Goal: Information Seeking & Learning: Learn about a topic

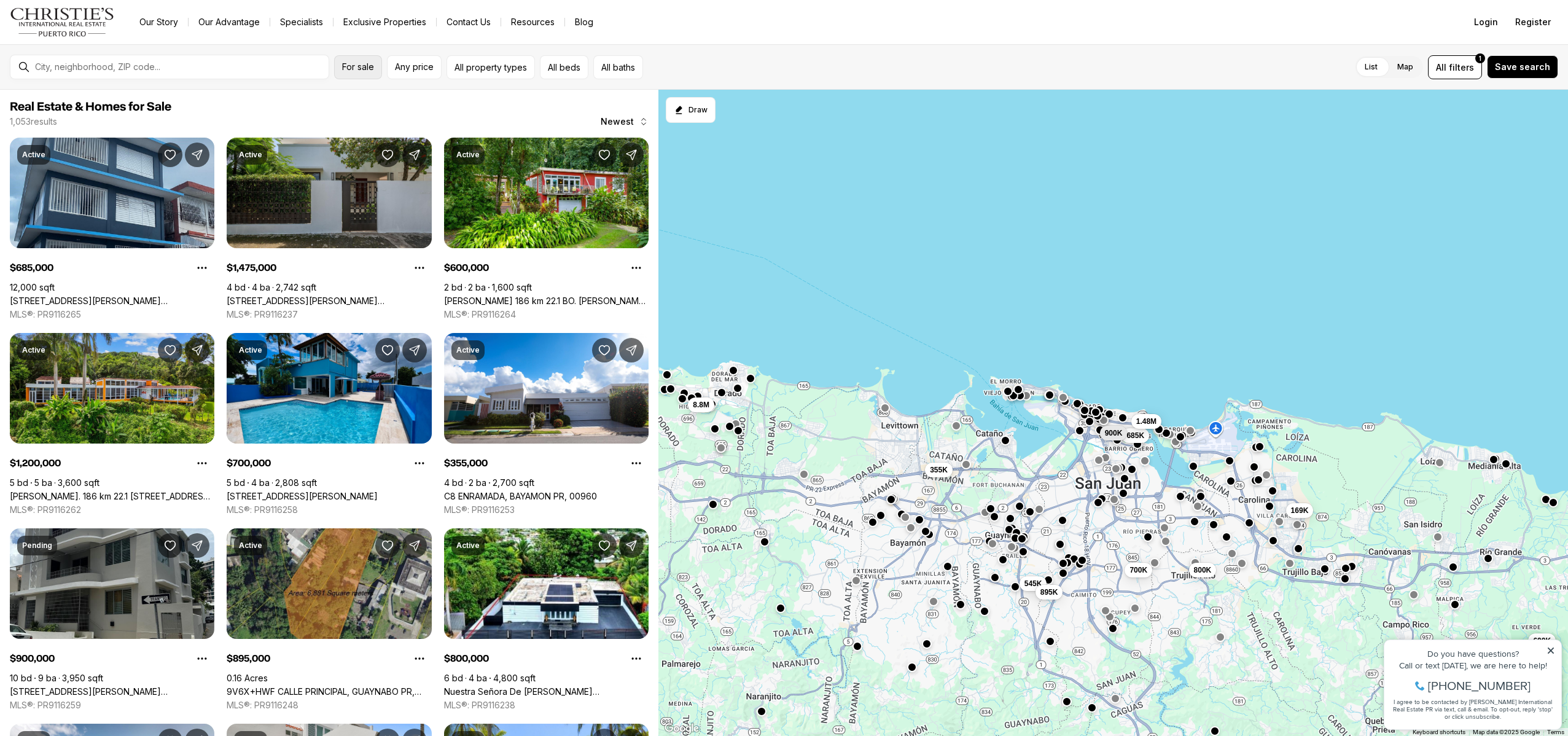
click at [352, 68] on span "For sale" at bounding box center [358, 67] width 32 height 10
click at [252, 68] on input "text" at bounding box center [179, 67] width 289 height 10
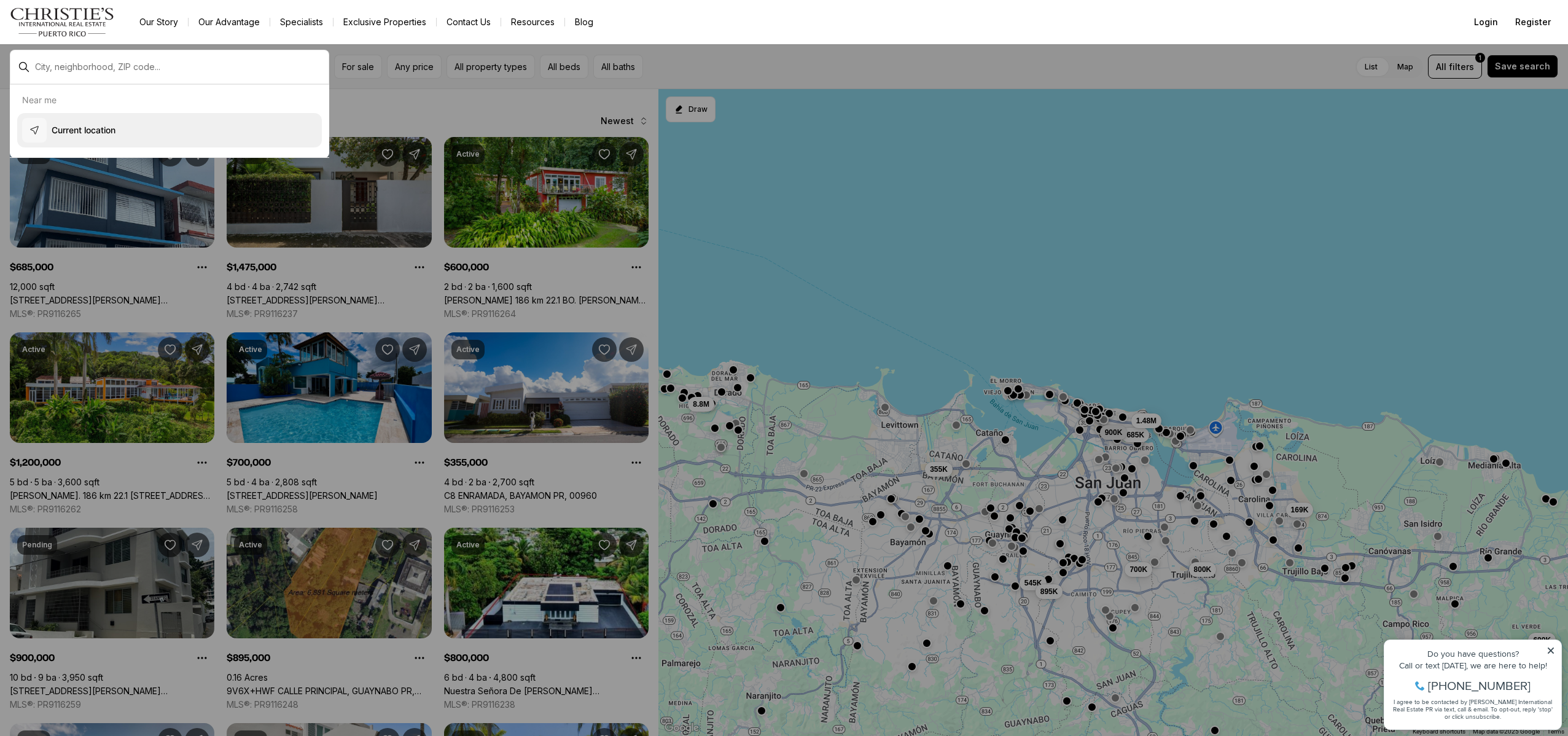
click at [74, 126] on p "Current location" at bounding box center [83, 130] width 64 height 12
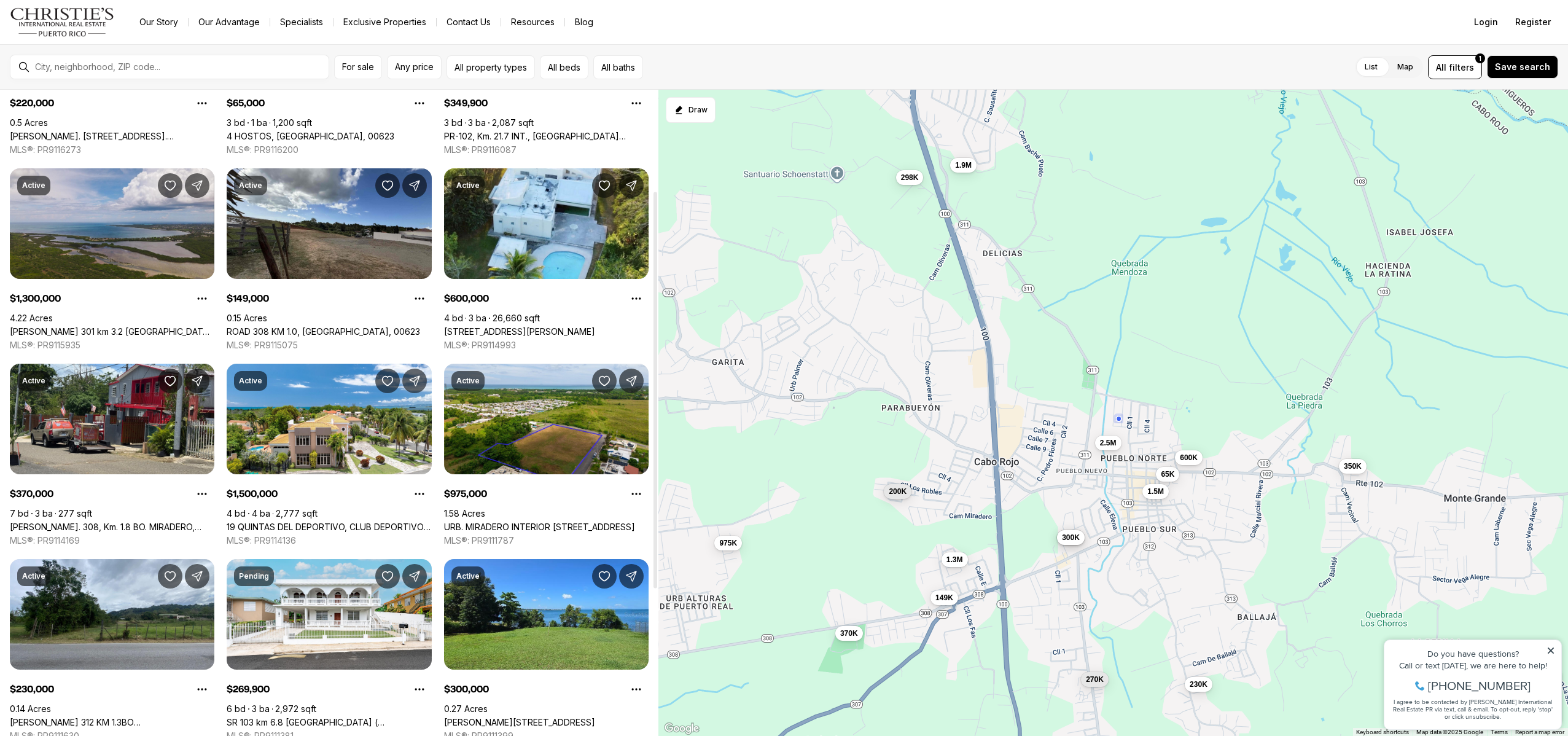
scroll to position [169, 0]
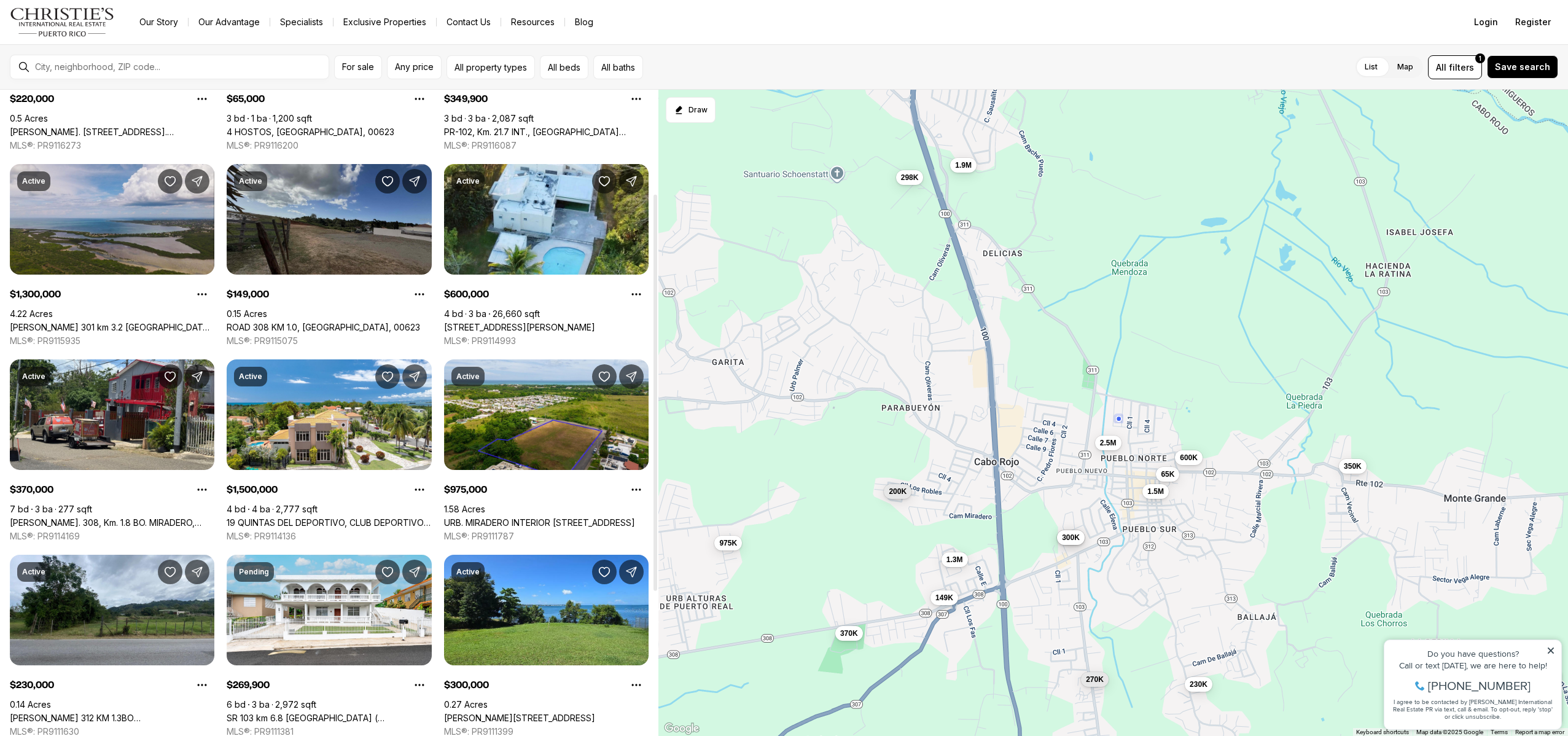
click at [329, 322] on link "ROAD 308 KM 1.0, [GEOGRAPHIC_DATA], 00623" at bounding box center [323, 328] width 194 height 11
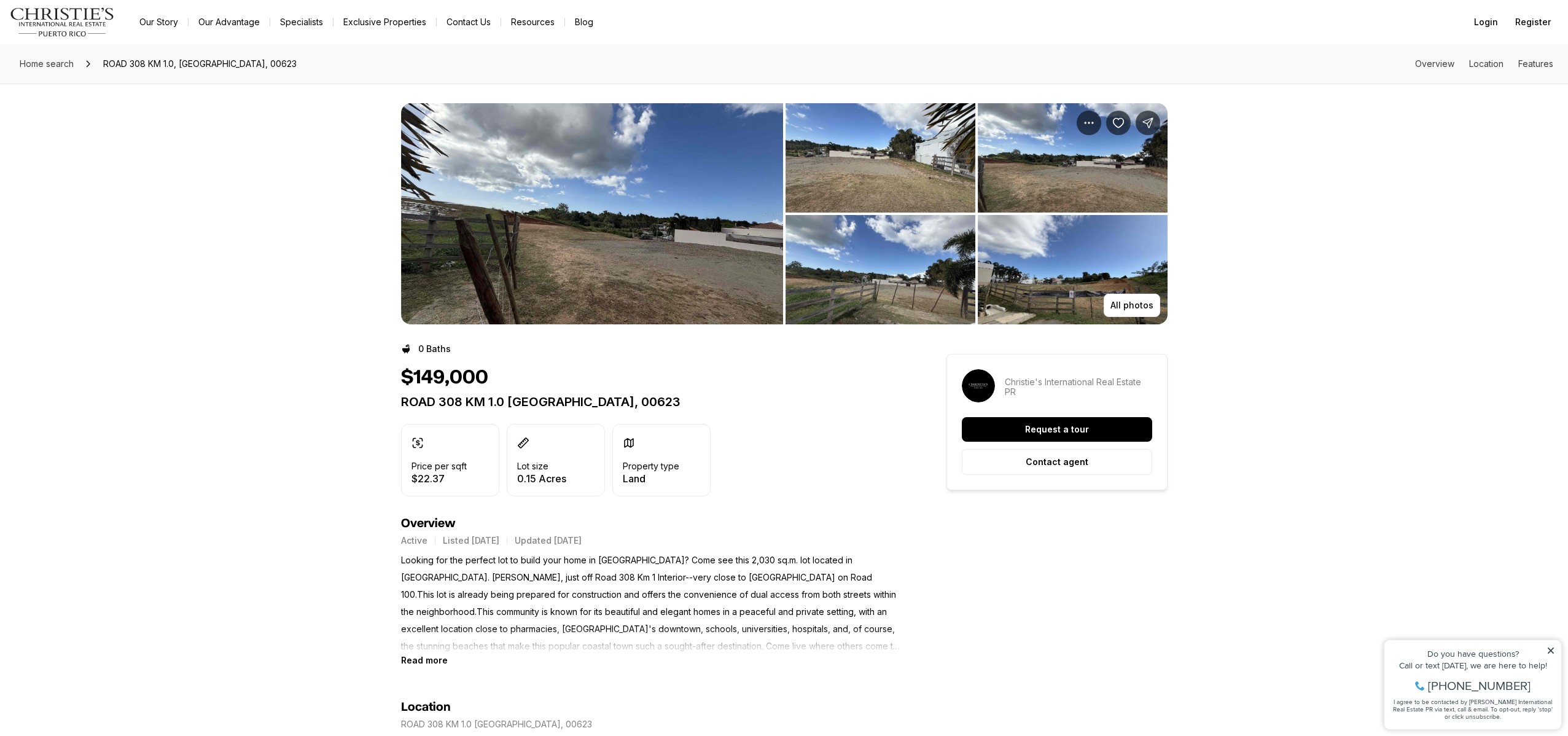
click at [539, 250] on img "View image gallery" at bounding box center [592, 214] width 382 height 221
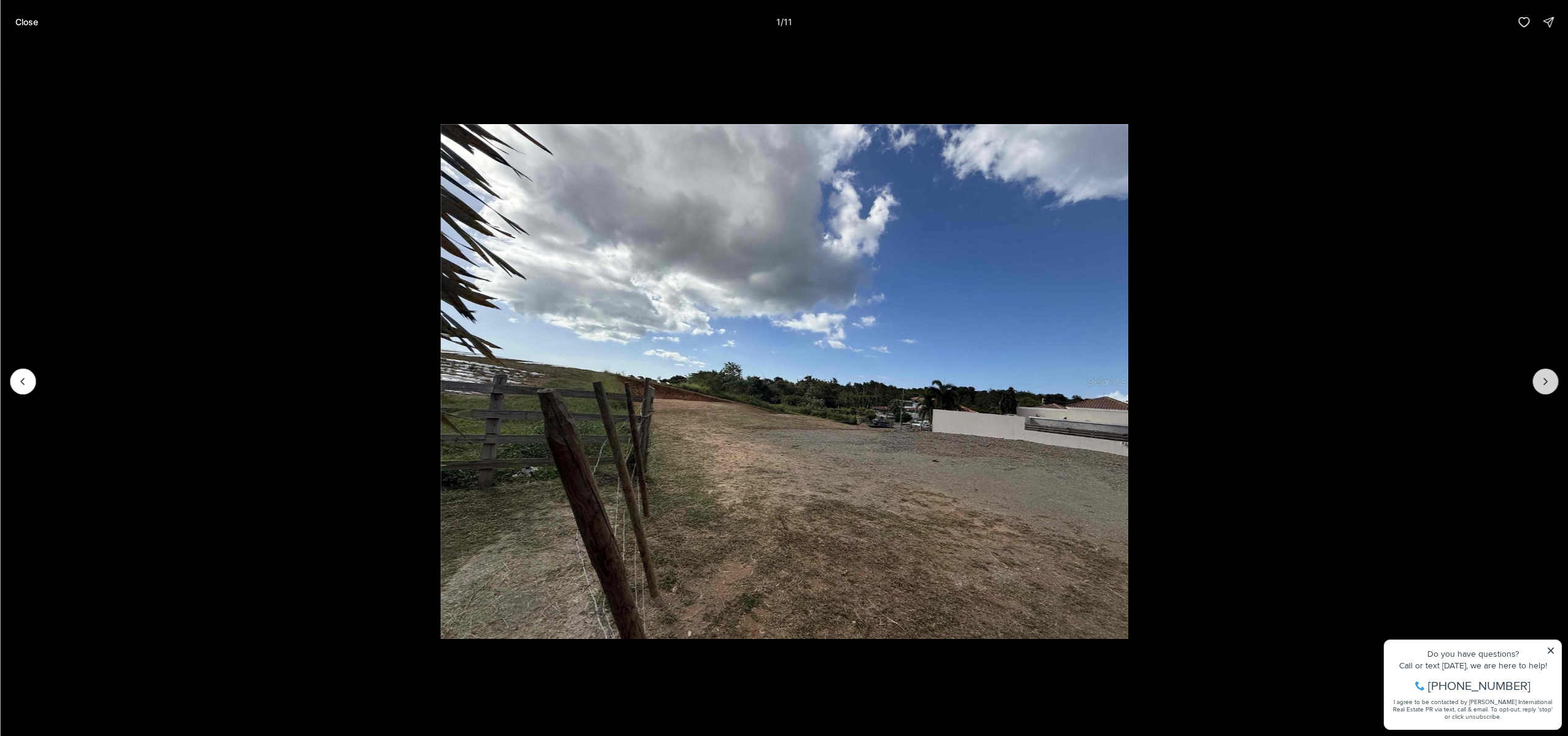
click at [1544, 383] on icon "Next slide" at bounding box center [1545, 381] width 12 height 12
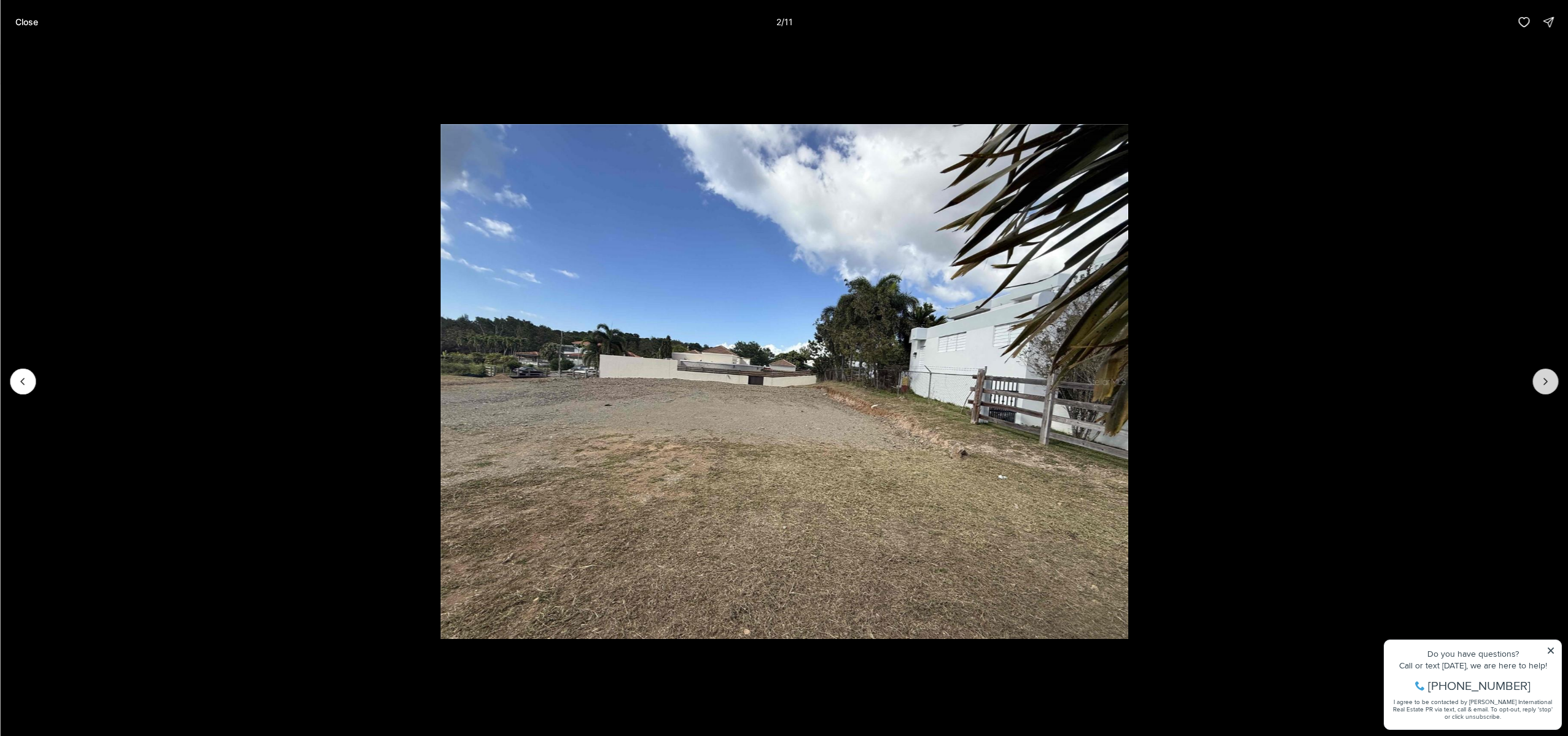
click at [1544, 383] on icon "Next slide" at bounding box center [1545, 381] width 12 height 12
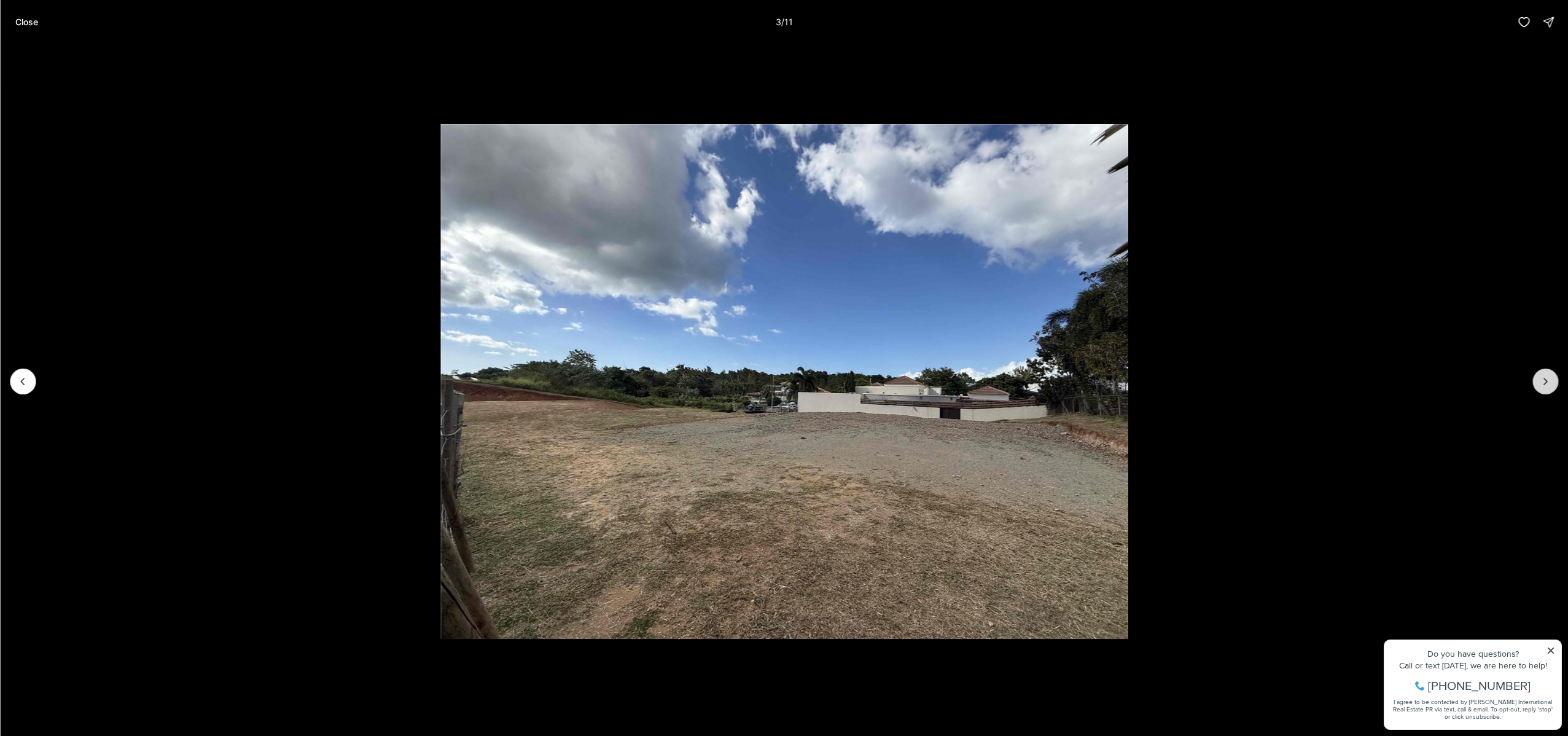
click at [1544, 383] on icon "Next slide" at bounding box center [1545, 381] width 12 height 12
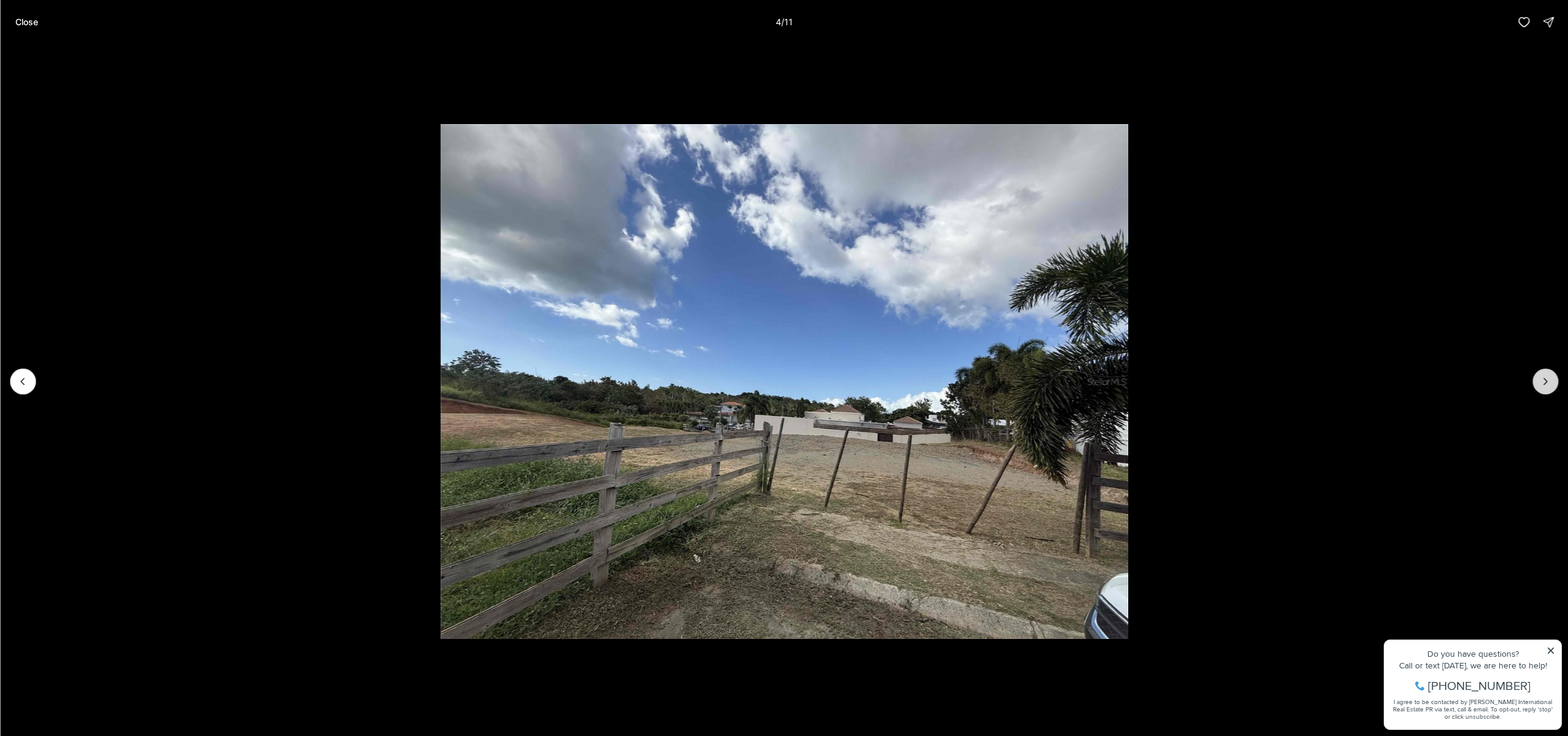
click at [1544, 383] on icon "Next slide" at bounding box center [1545, 381] width 12 height 12
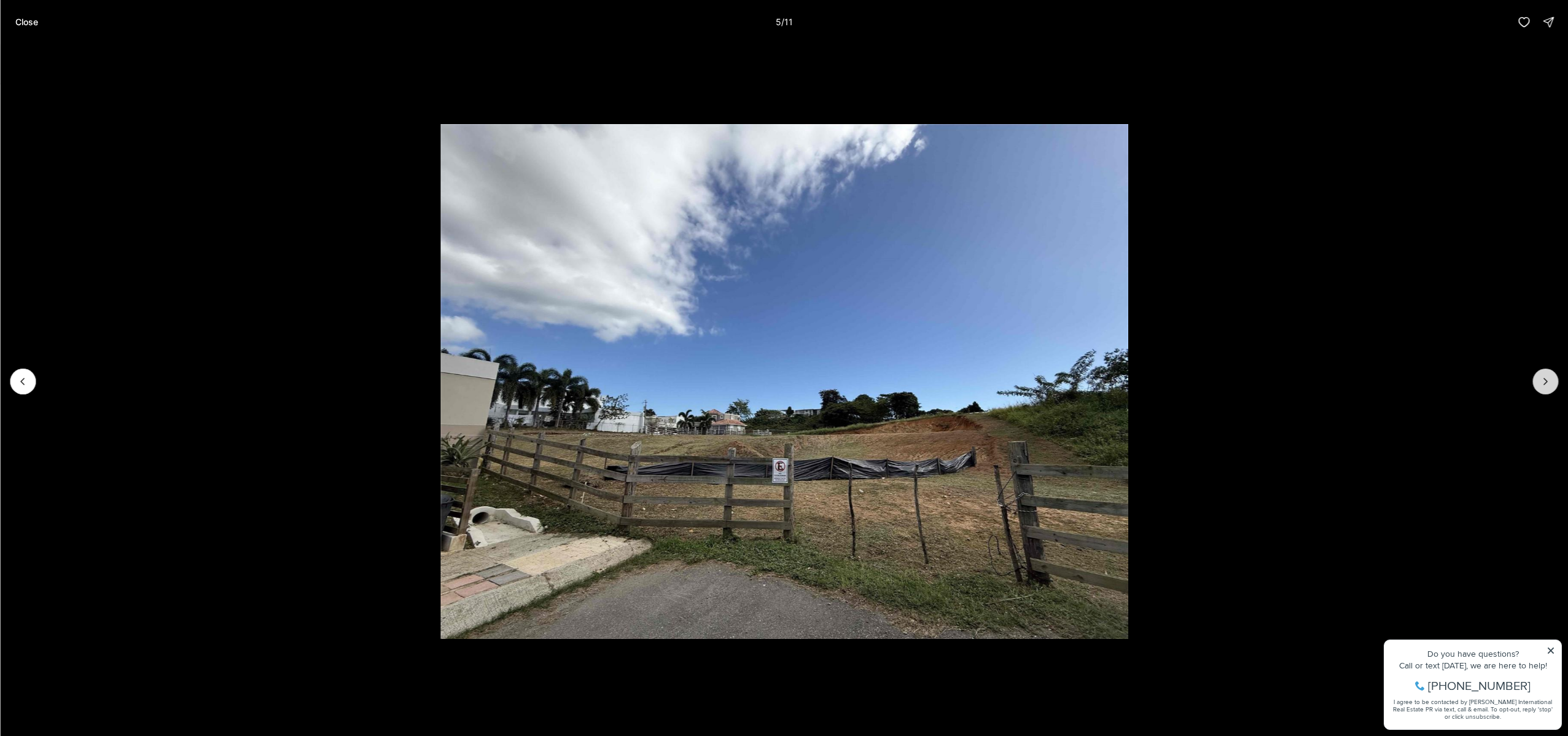
click at [1544, 383] on icon "Next slide" at bounding box center [1545, 381] width 12 height 12
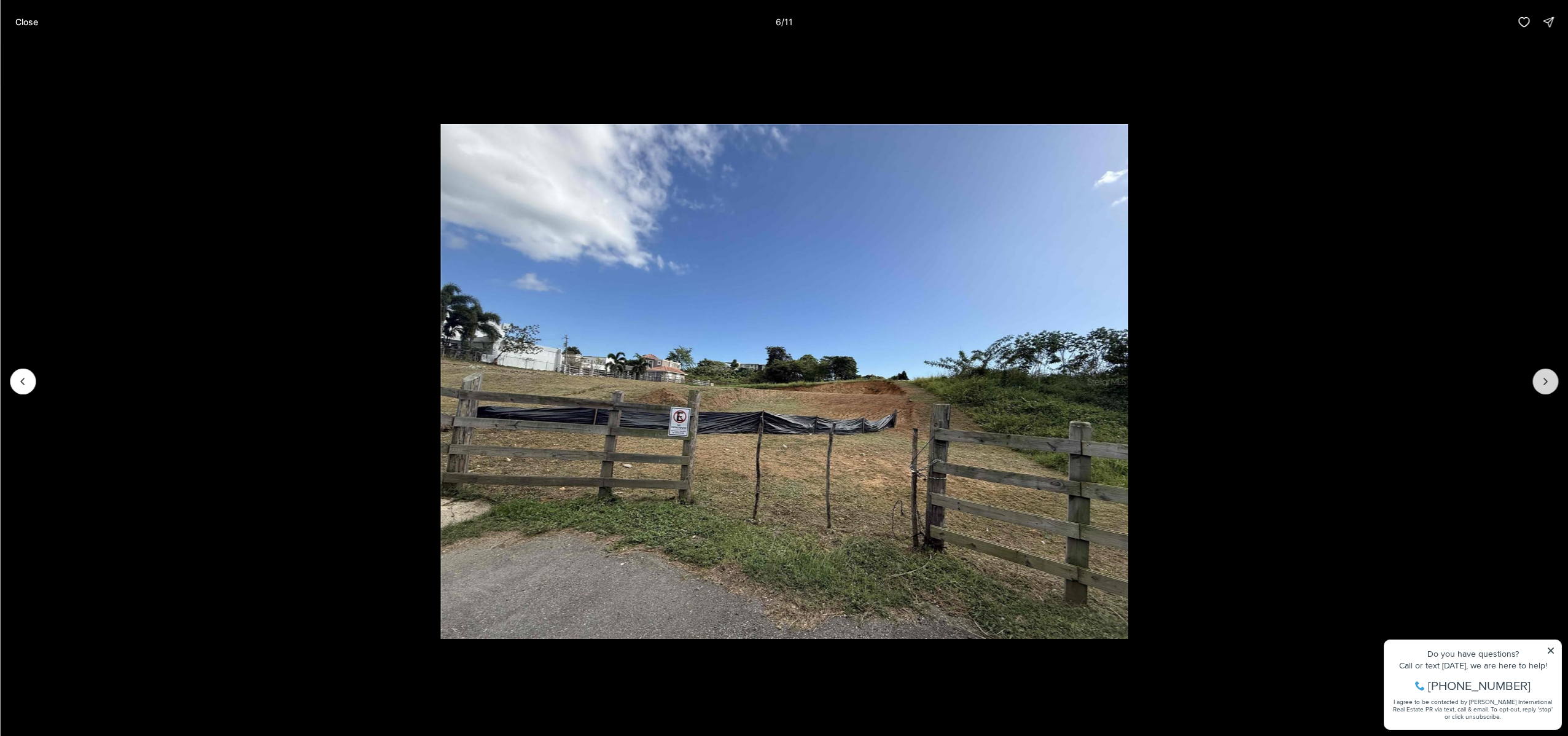
click at [1544, 383] on icon "Next slide" at bounding box center [1545, 381] width 12 height 12
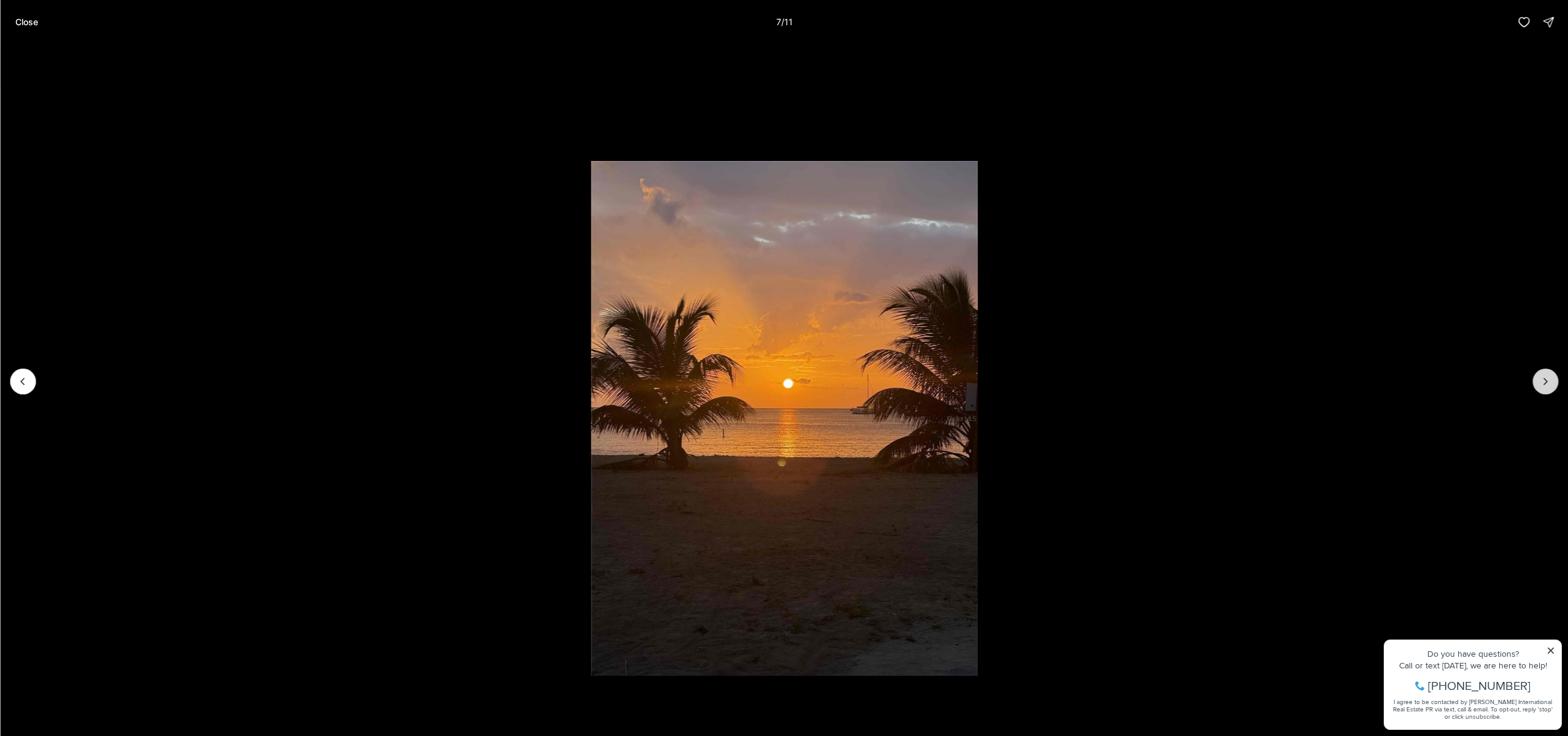
click at [1544, 383] on icon "Next slide" at bounding box center [1545, 381] width 12 height 12
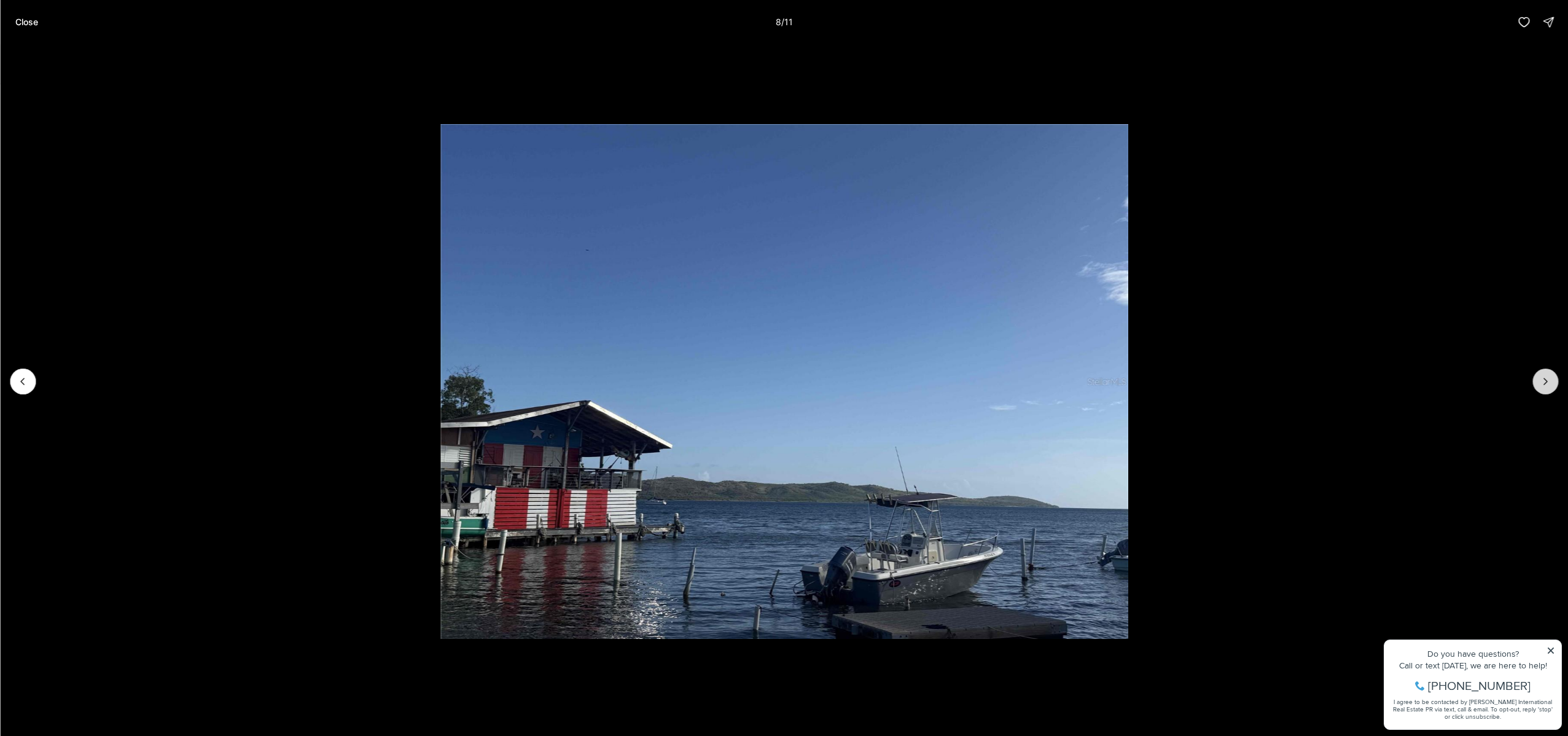
click at [1544, 383] on icon "Next slide" at bounding box center [1545, 381] width 12 height 12
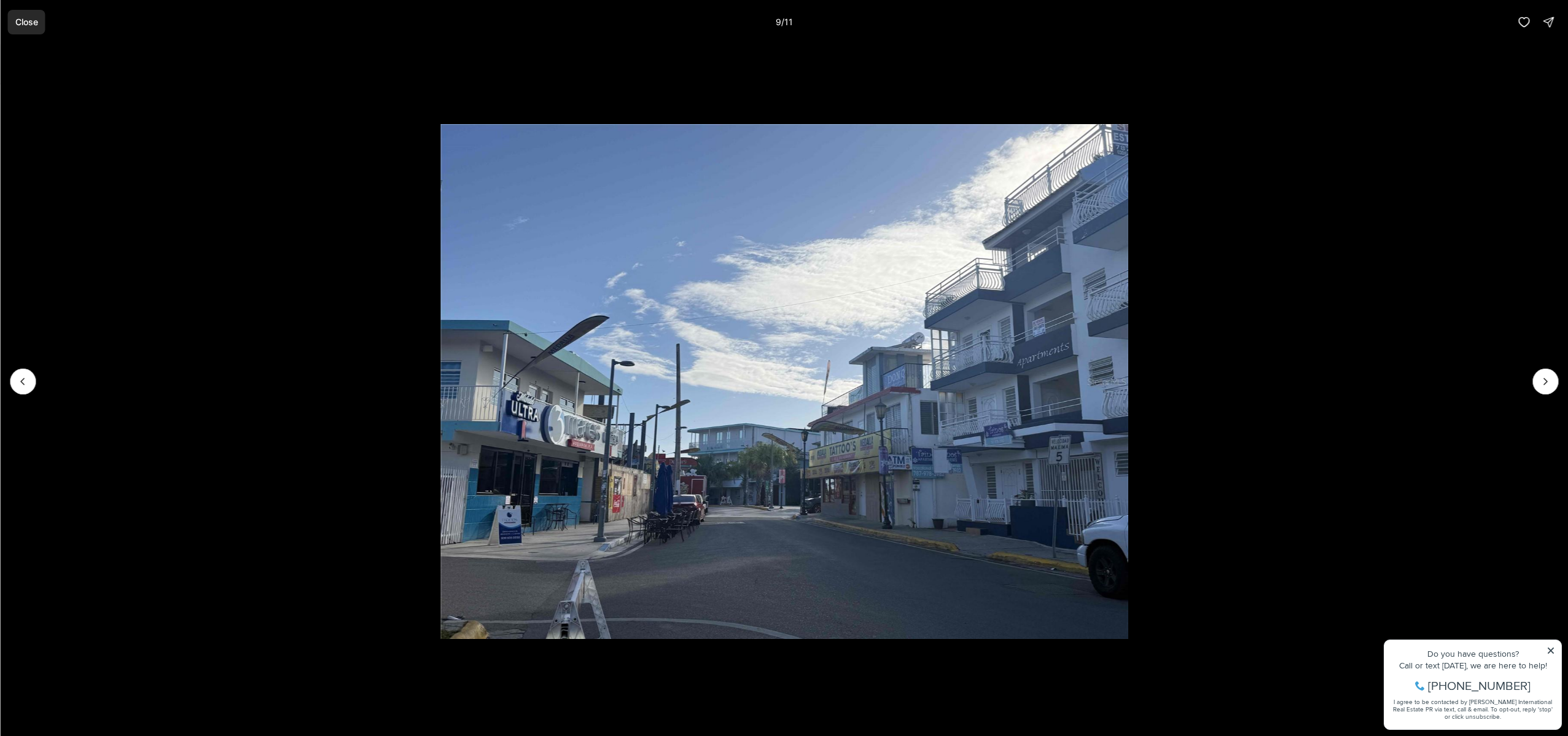
click at [15, 23] on p "Close" at bounding box center [26, 22] width 23 height 10
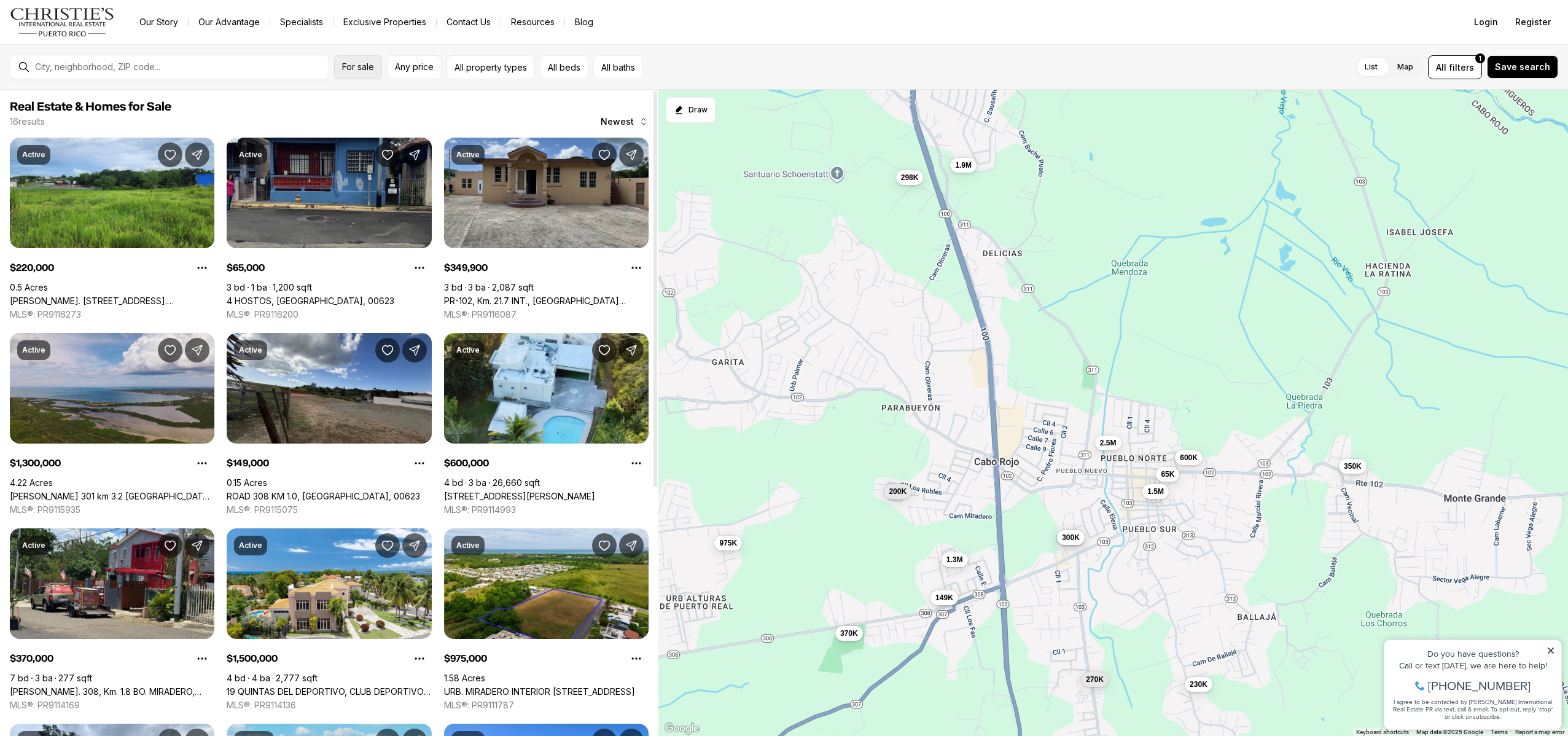
click at [355, 68] on span "For sale" at bounding box center [358, 67] width 32 height 10
click at [361, 106] on label "For sale" at bounding box center [423, 107] width 162 height 30
click at [485, 106] on button "For sale" at bounding box center [490, 107] width 10 height 10
